Goal: Information Seeking & Learning: Check status

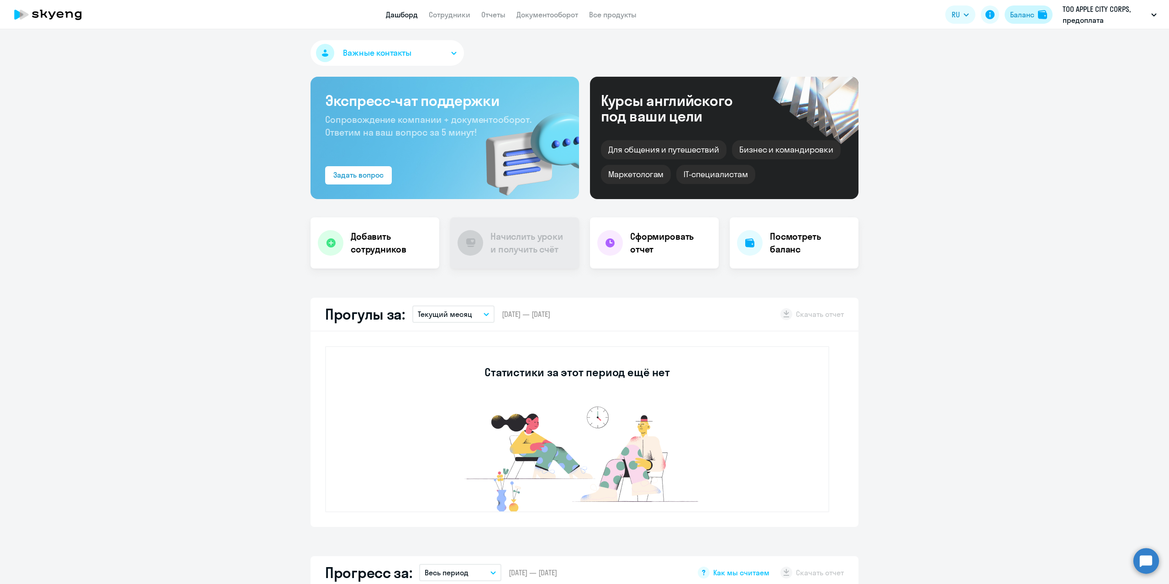
click at [1012, 13] on div "Баланс" at bounding box center [1022, 14] width 24 height 11
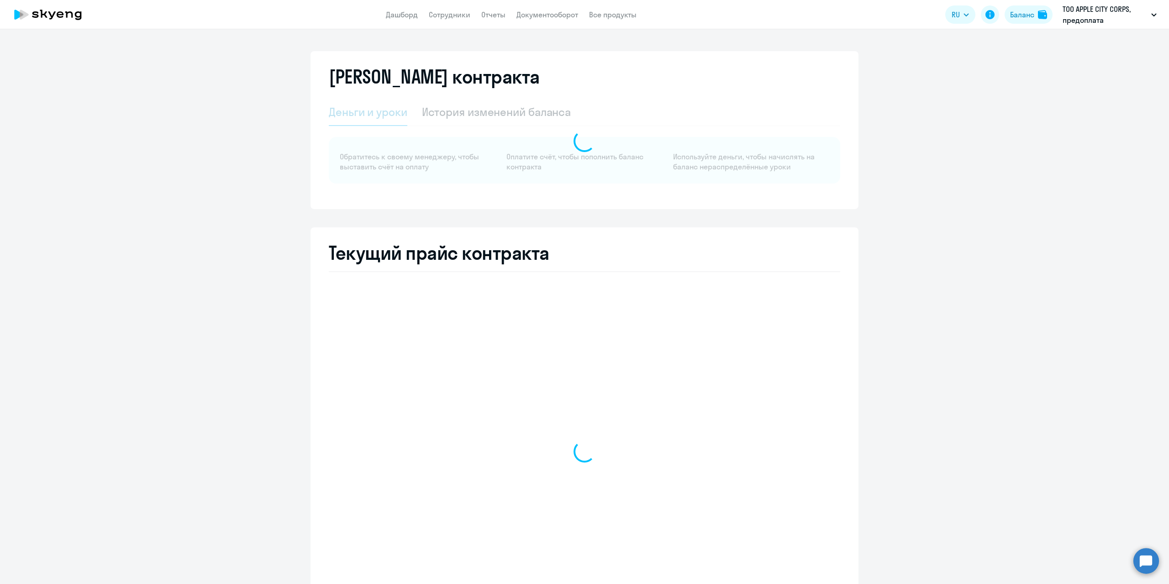
select select "english_adult_native_speaker"
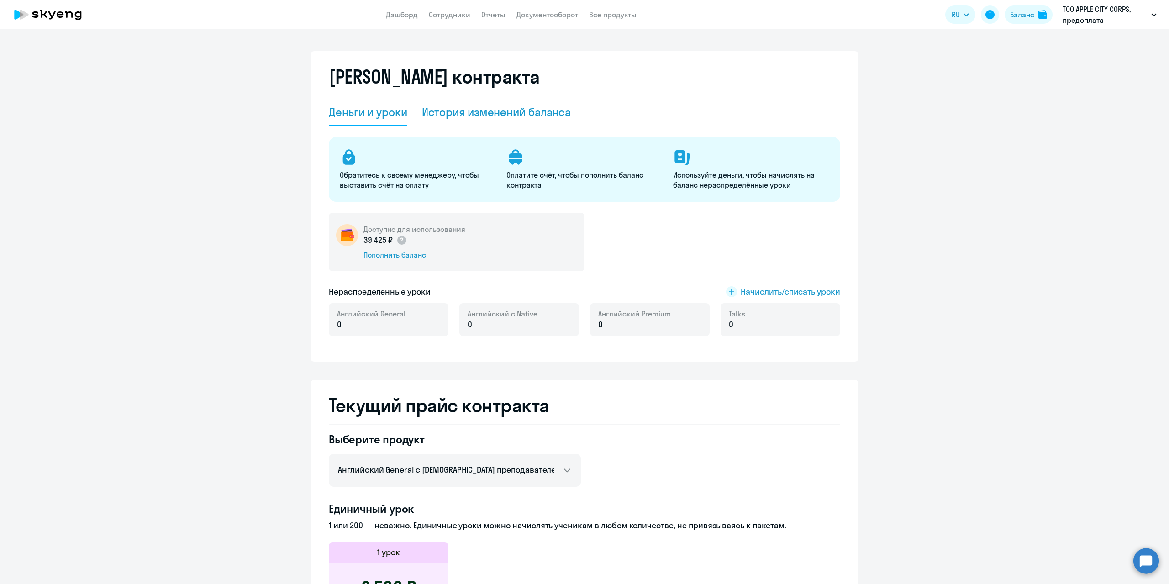
click at [469, 111] on div "История изменений баланса" at bounding box center [496, 112] width 149 height 15
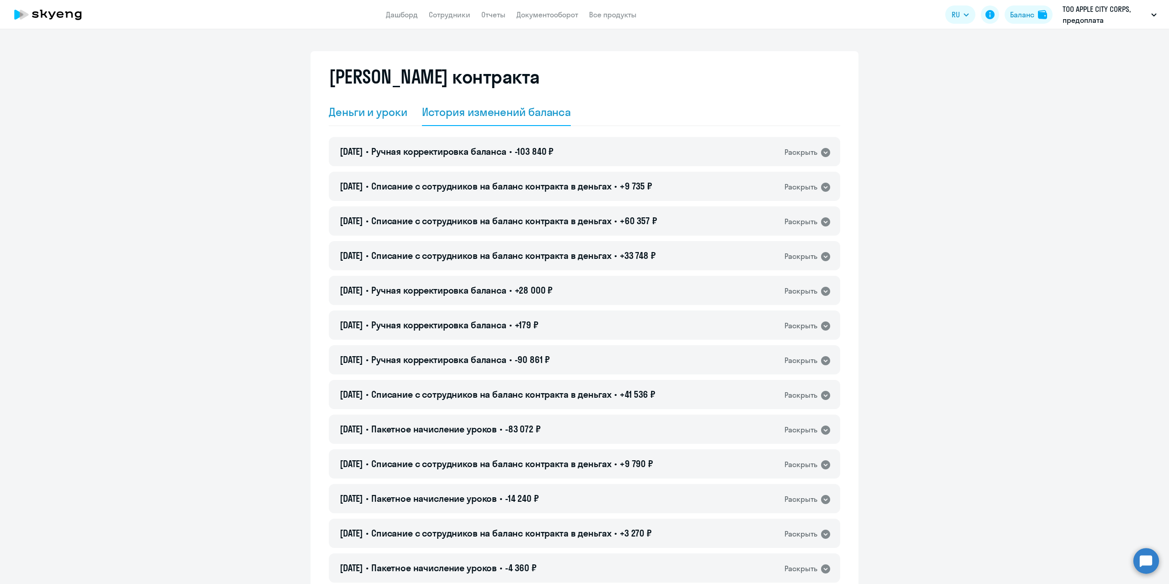
click at [374, 112] on div "Деньги и уроки" at bounding box center [368, 112] width 79 height 15
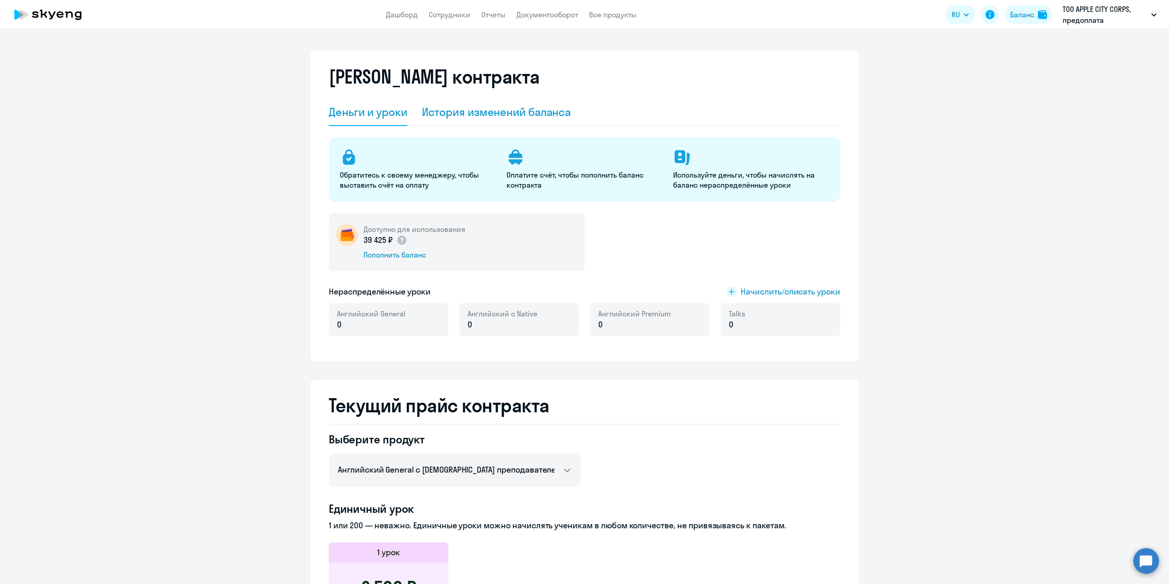
click at [478, 109] on div "История изменений баланса" at bounding box center [496, 112] width 149 height 15
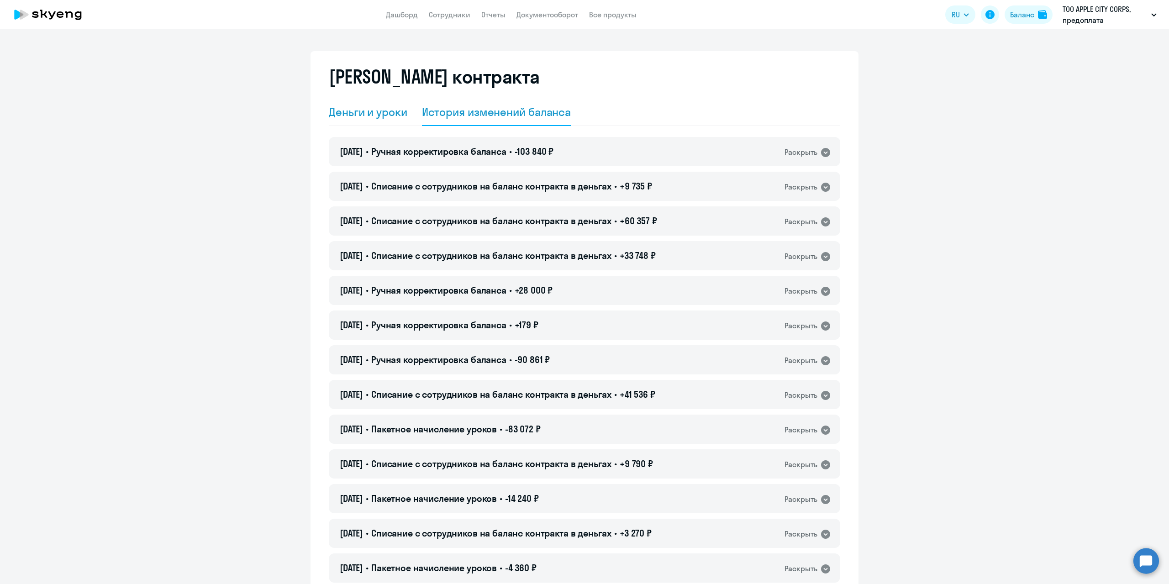
click at [379, 114] on div "Деньги и уроки" at bounding box center [368, 112] width 79 height 15
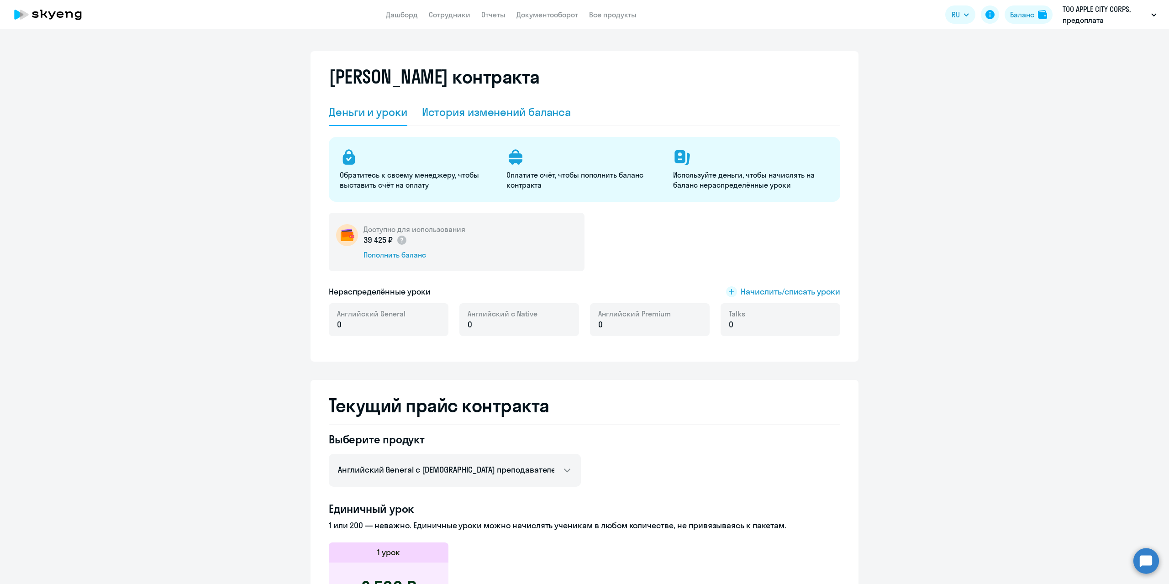
click at [476, 111] on div "История изменений баланса" at bounding box center [496, 112] width 149 height 15
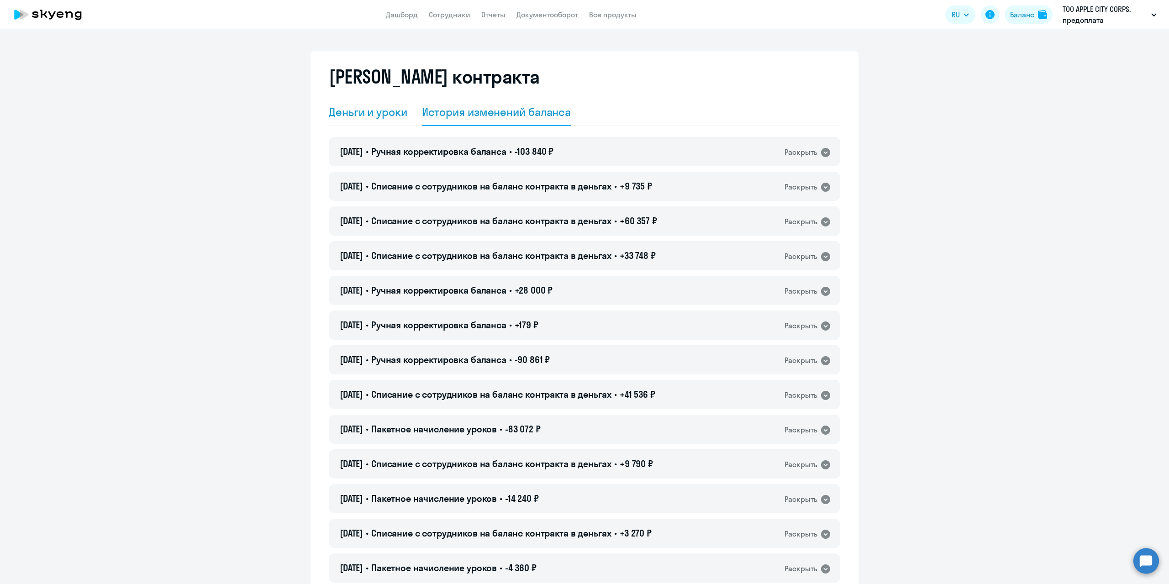
click at [358, 114] on div "Деньги и уроки" at bounding box center [368, 112] width 79 height 15
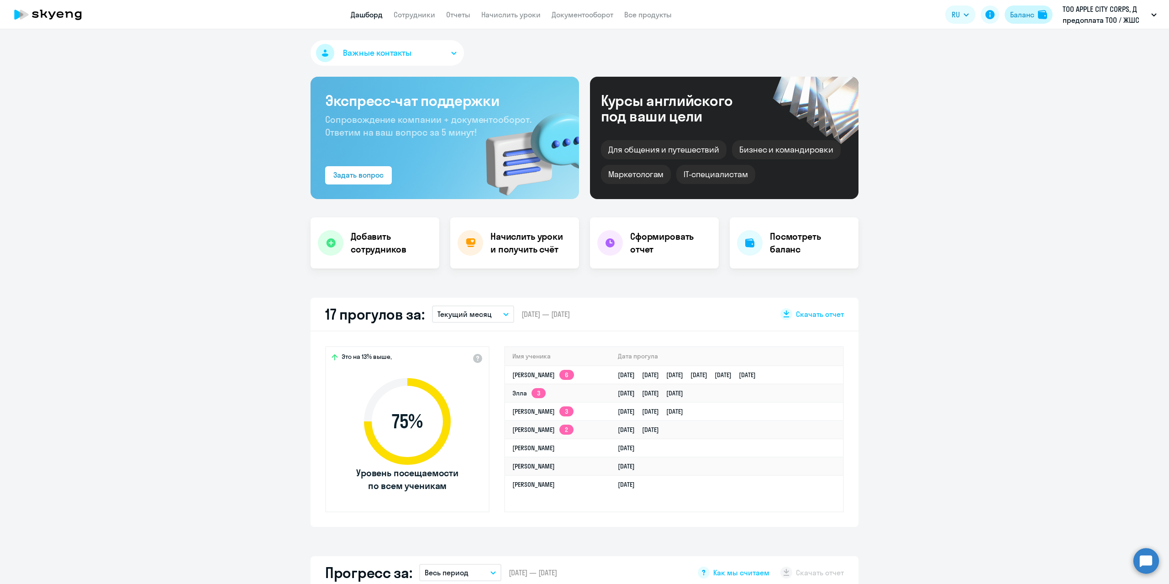
click at [1017, 14] on div "Баланс" at bounding box center [1022, 14] width 24 height 11
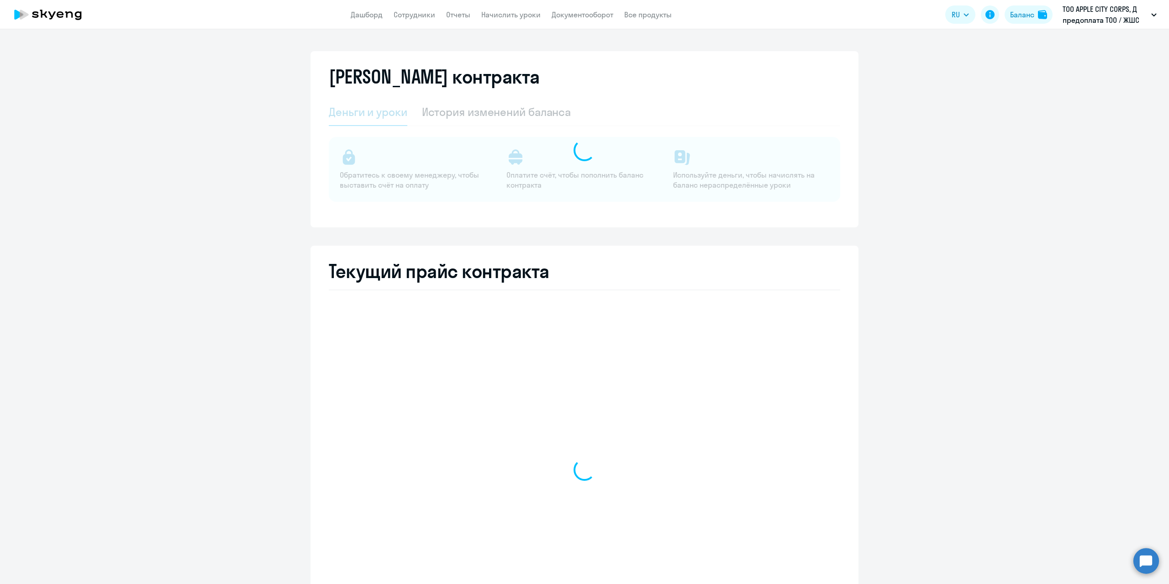
select select "english_adult_not_native_speaker"
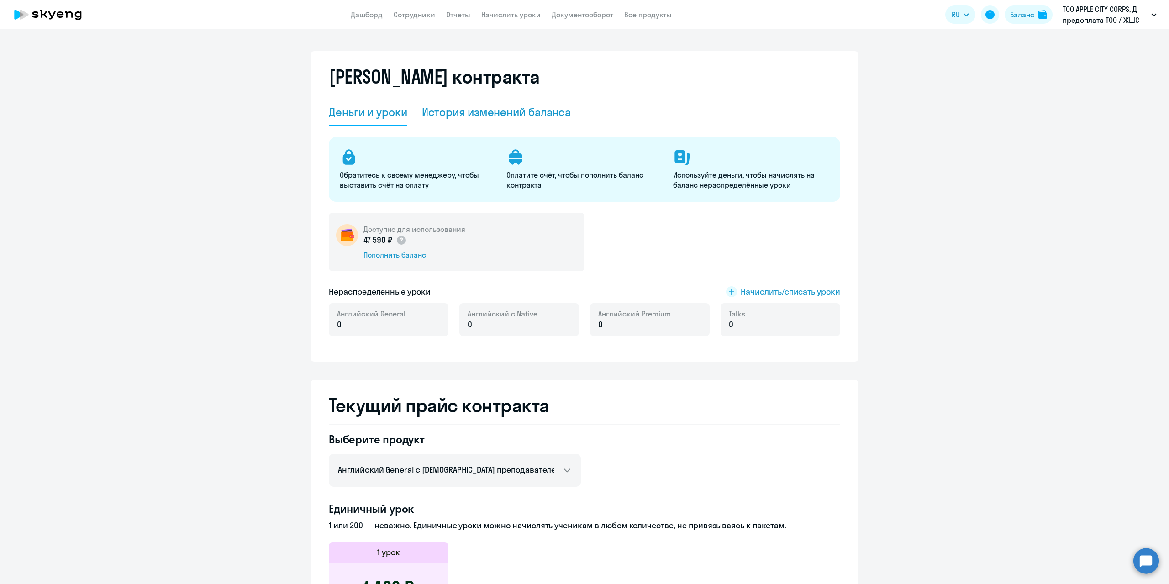
click at [487, 111] on div "История изменений баланса" at bounding box center [496, 112] width 149 height 15
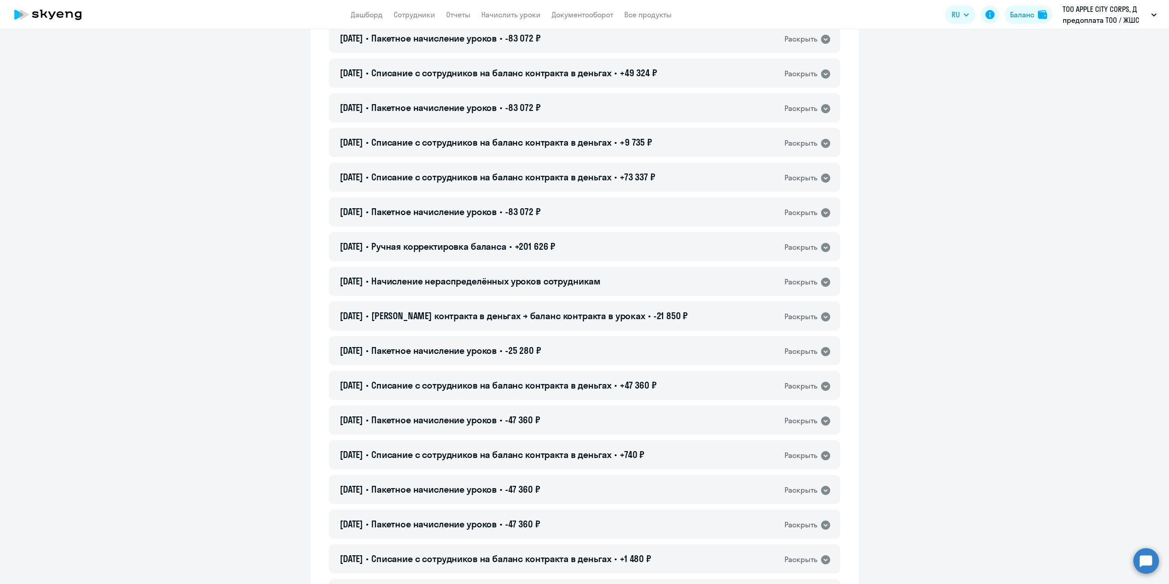
scroll to position [320, 0]
click at [811, 251] on div "Раскрыть" at bounding box center [800, 248] width 33 height 11
